Goal: Information Seeking & Learning: Learn about a topic

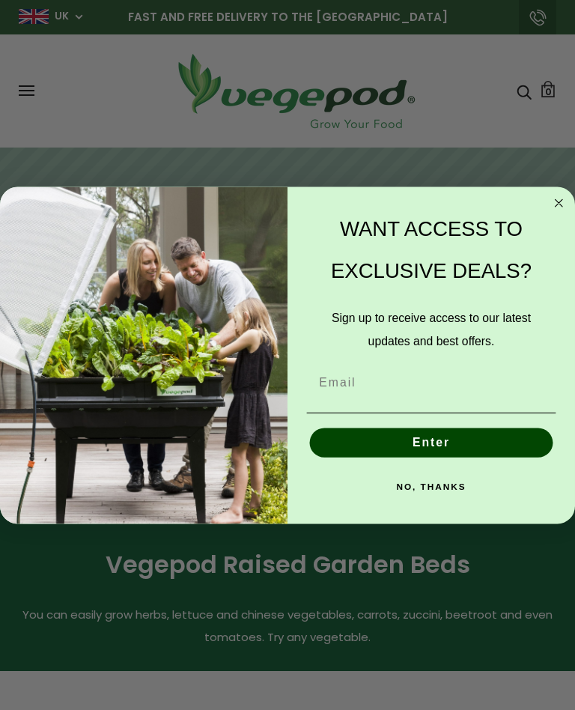
click at [445, 493] on button "NO, THANKS" at bounding box center [431, 486] width 249 height 29
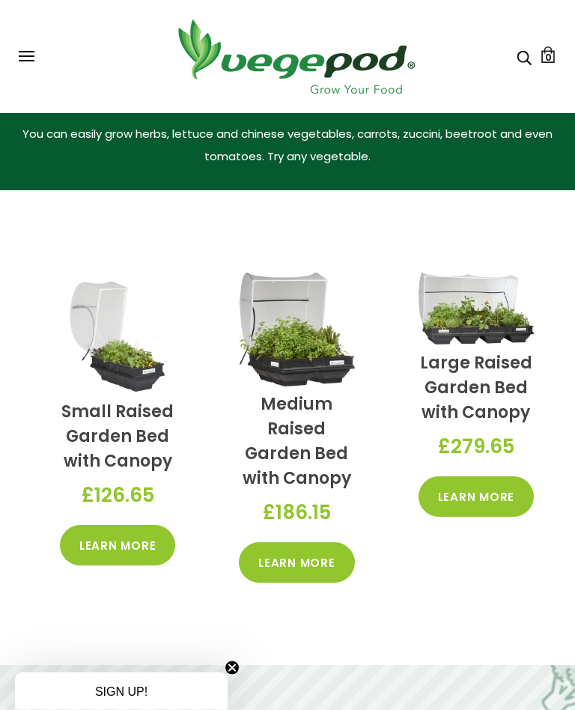
scroll to position [481, 0]
click at [307, 574] on link "Learn More" at bounding box center [296, 562] width 115 height 40
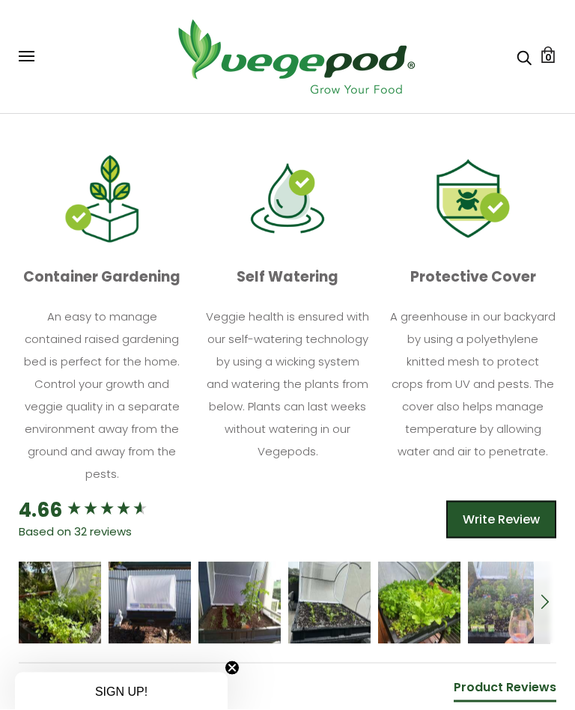
scroll to position [1008, 0]
click at [157, 616] on div "[PERSON_NAME]" at bounding box center [150, 602] width 82 height 82
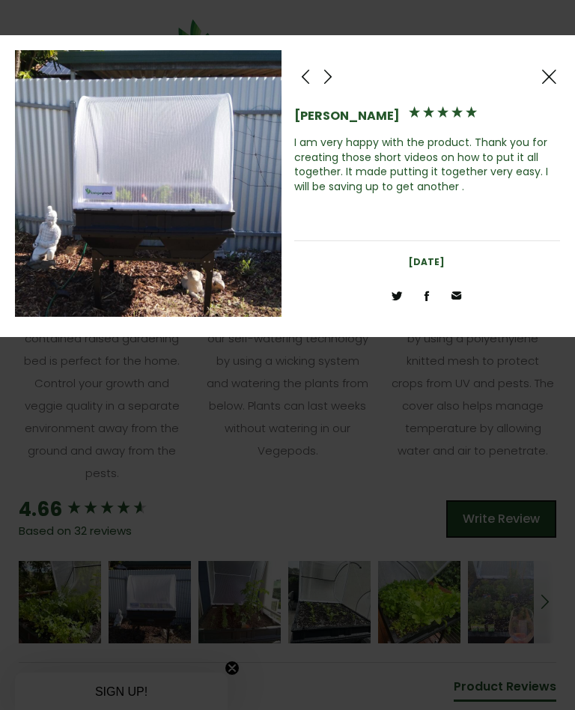
click at [333, 69] on div at bounding box center [328, 76] width 22 height 22
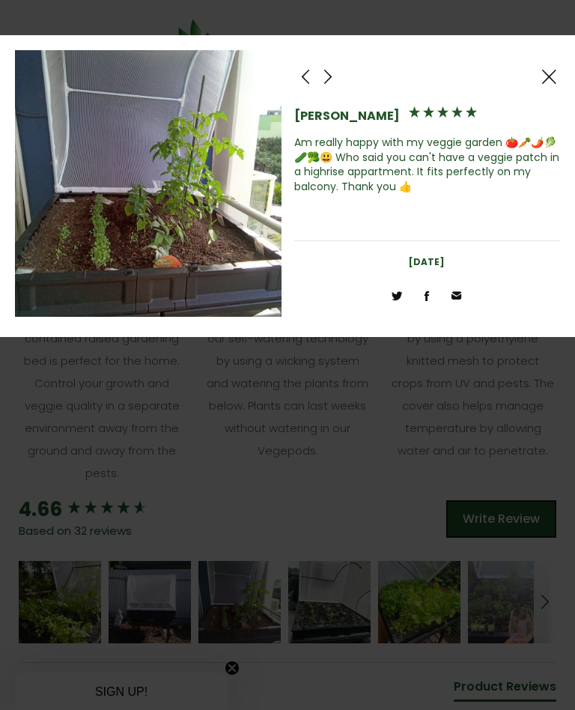
click at [335, 80] on span at bounding box center [328, 76] width 18 height 19
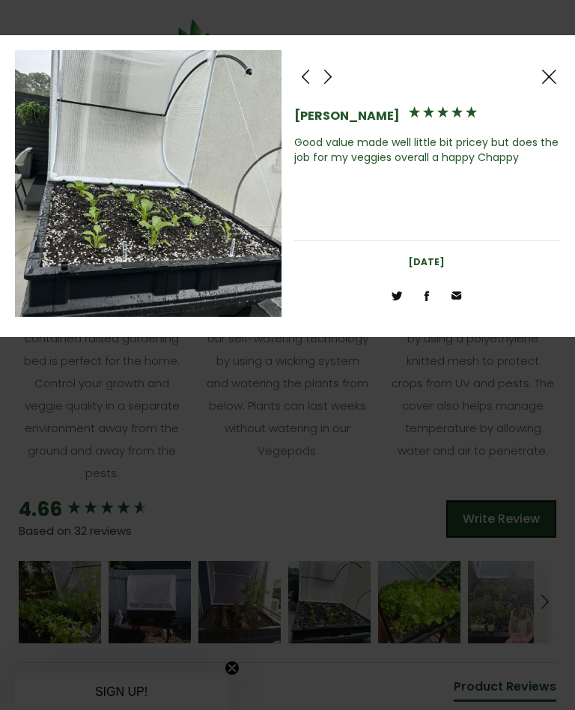
click at [338, 73] on div at bounding box center [328, 76] width 22 height 22
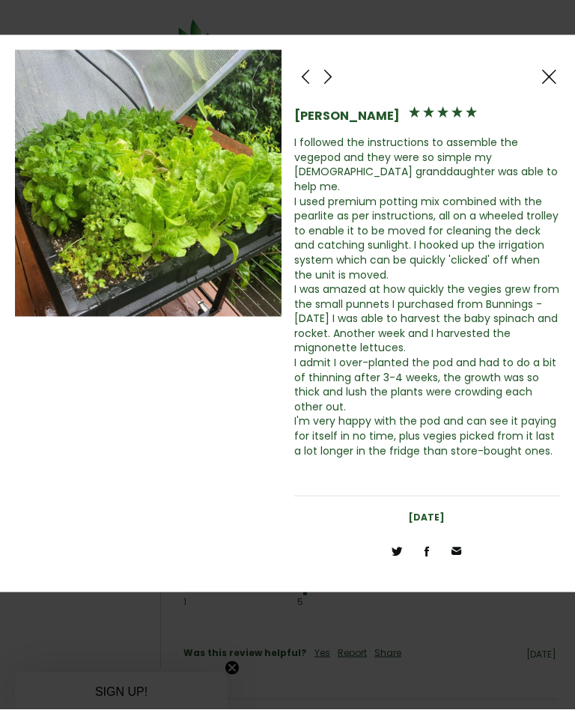
scroll to position [1348, 0]
click at [329, 82] on span at bounding box center [328, 76] width 18 height 19
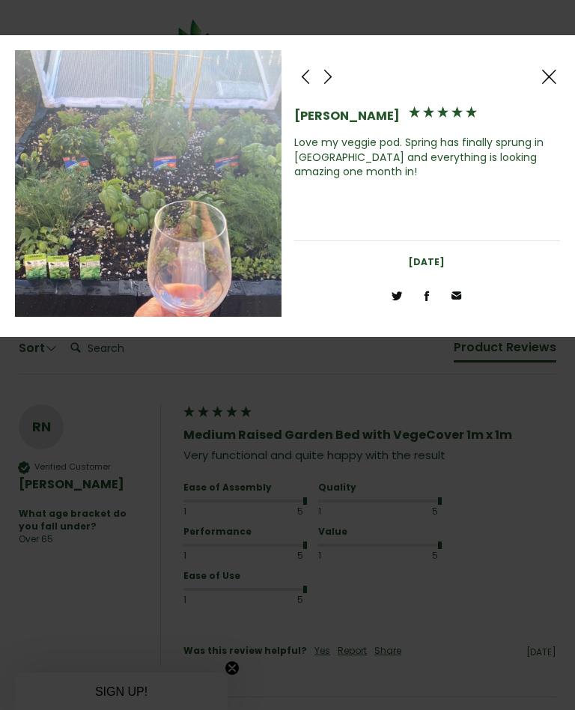
click at [357, 64] on div "[PERSON_NAME] Love my veggie pod. Spring has finally sprung in [GEOGRAPHIC_DATA…" at bounding box center [427, 126] width 267 height 152
click at [338, 73] on div at bounding box center [328, 76] width 22 height 22
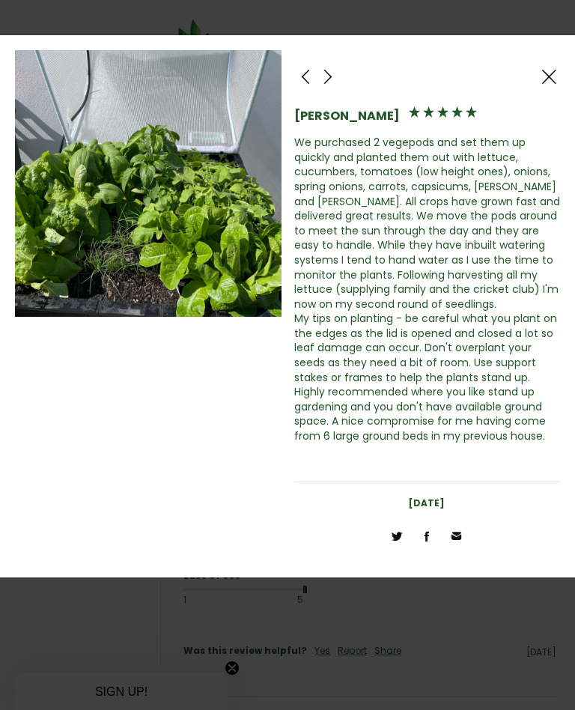
click at [336, 76] on span at bounding box center [328, 76] width 18 height 19
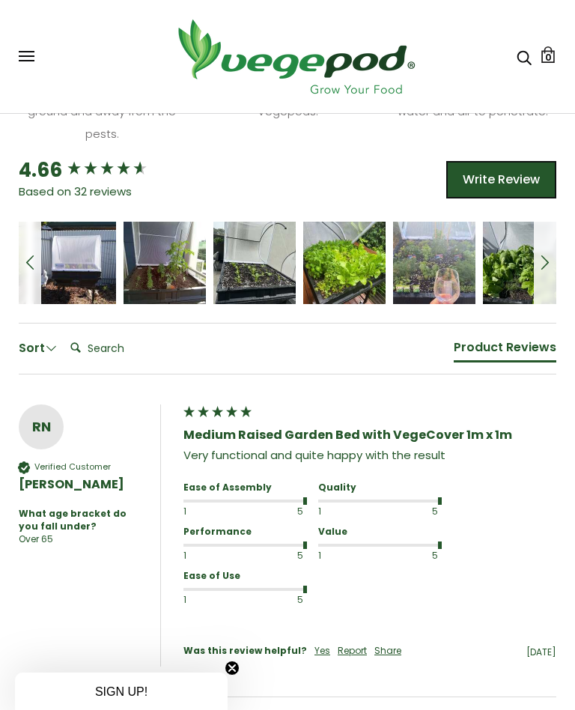
scroll to position [0, 84]
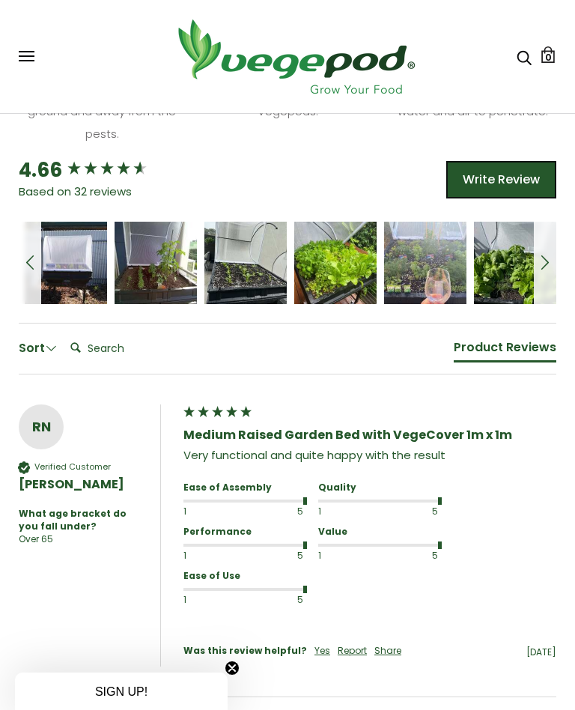
click at [37, 254] on span at bounding box center [30, 263] width 18 height 18
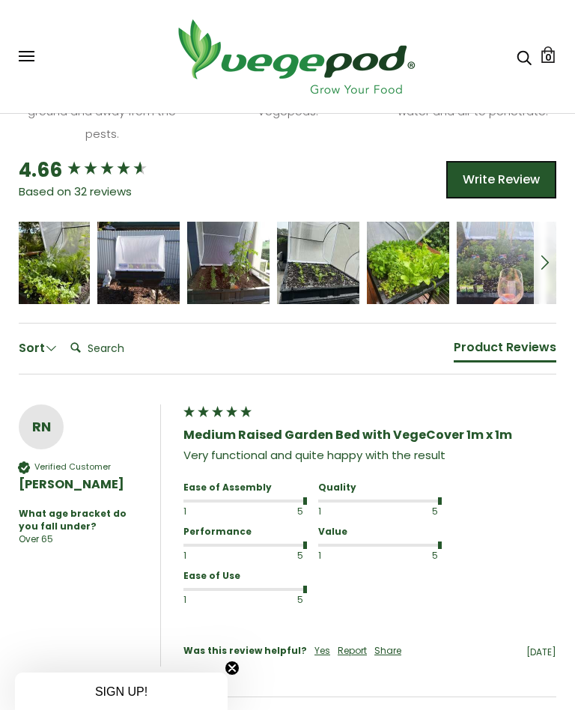
scroll to position [0, 0]
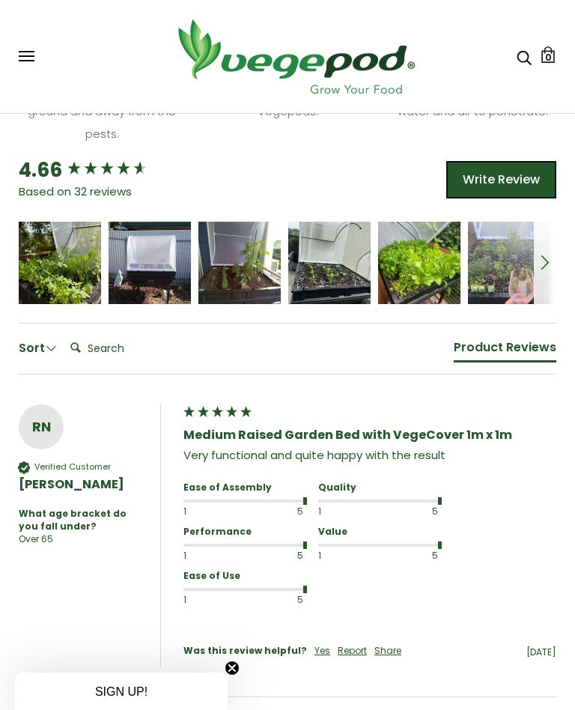
click at [72, 259] on span "5 star rating" at bounding box center [58, 257] width 51 height 16
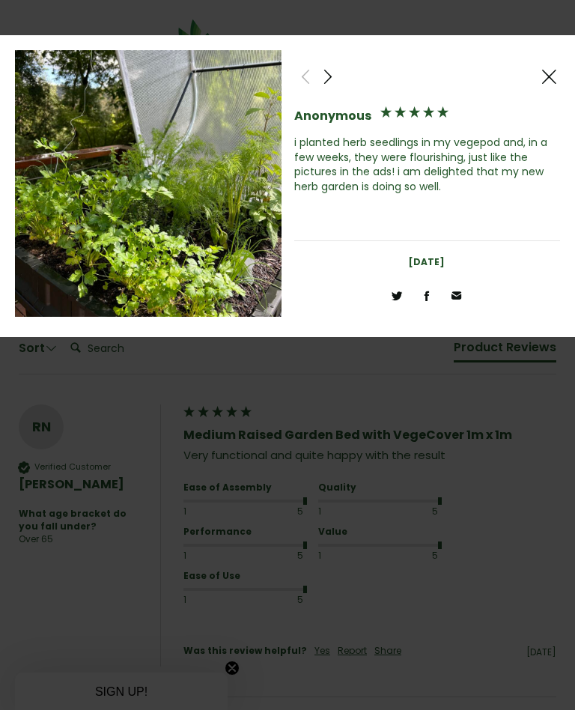
click at [557, 75] on span at bounding box center [549, 76] width 18 height 19
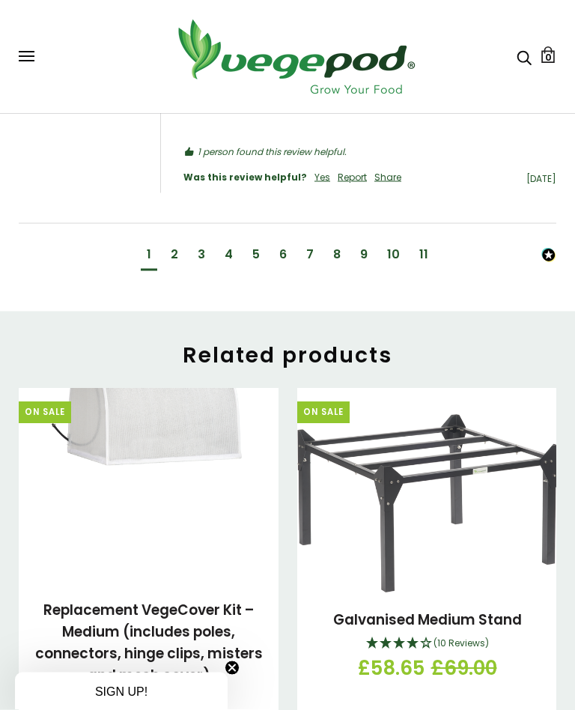
scroll to position [2595, 0]
click at [455, 467] on img at bounding box center [427, 503] width 260 height 178
